Goal: Task Accomplishment & Management: Complete application form

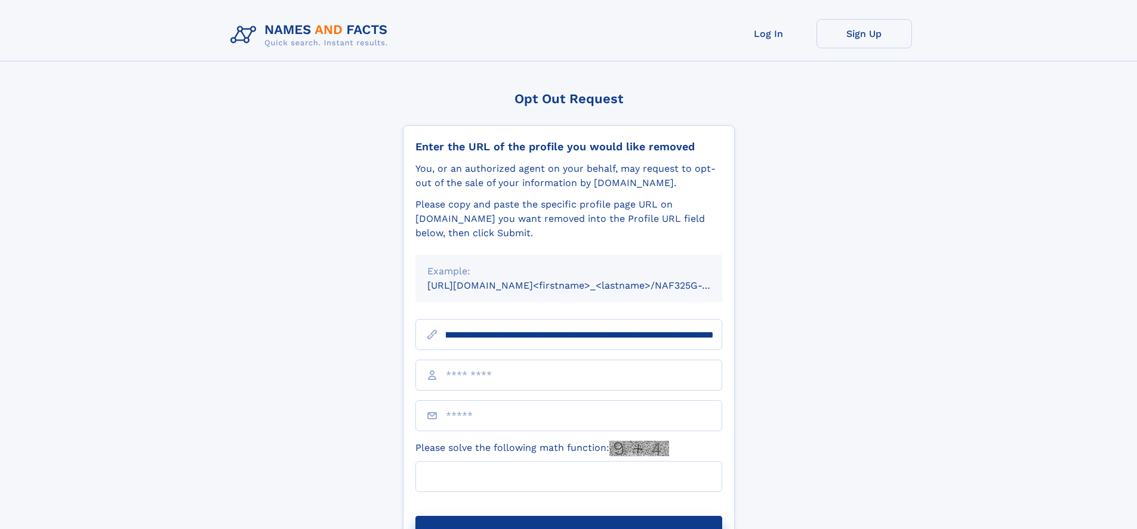
scroll to position [0, 140]
type input "**********"
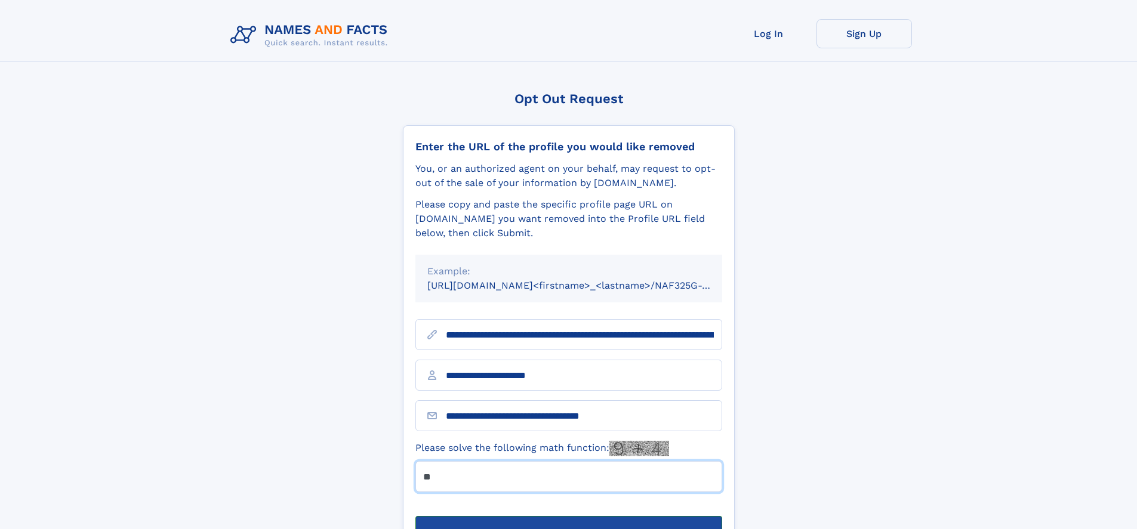
type input "**"
click at [568, 516] on button "Submit Opt Out Request" at bounding box center [568, 535] width 307 height 38
